Goal: Task Accomplishment & Management: Use online tool/utility

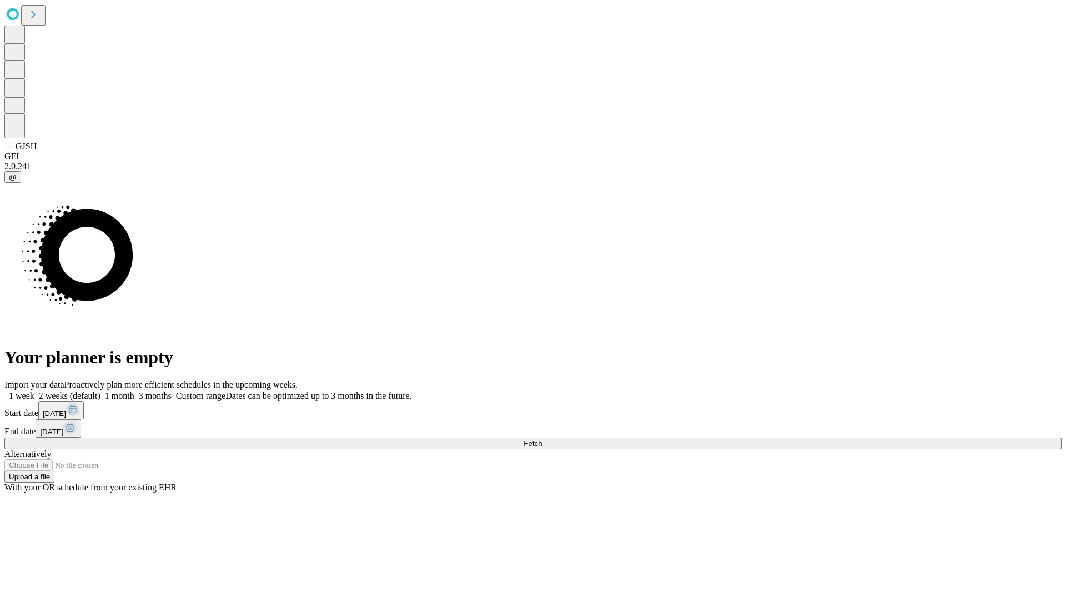
click at [542, 440] on span "Fetch" at bounding box center [532, 444] width 18 height 8
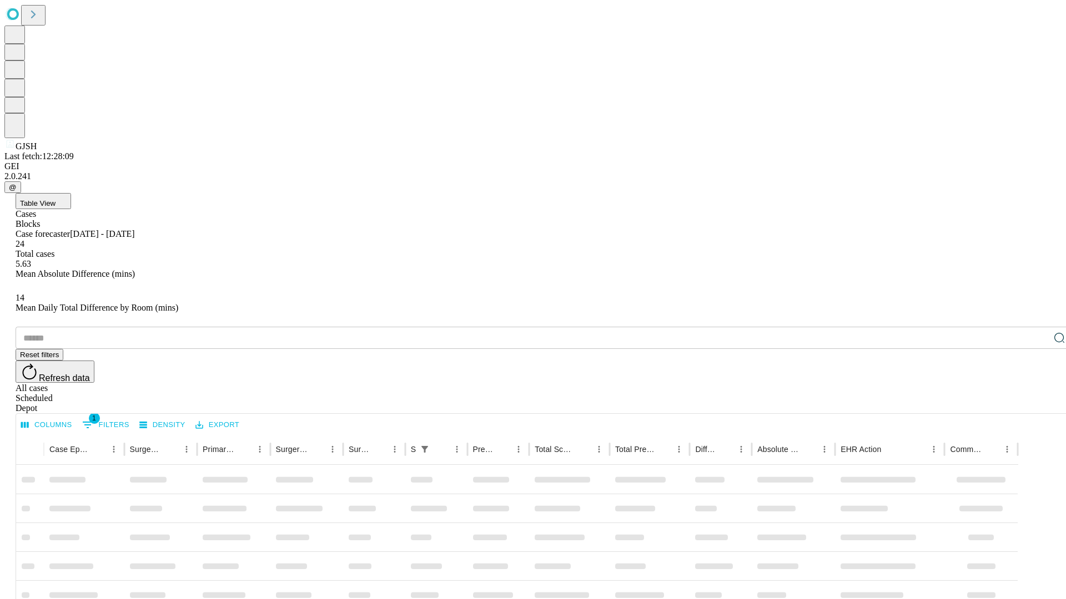
click at [1037, 404] on div "Depot" at bounding box center [544, 409] width 1057 height 10
